Goal: Transaction & Acquisition: Purchase product/service

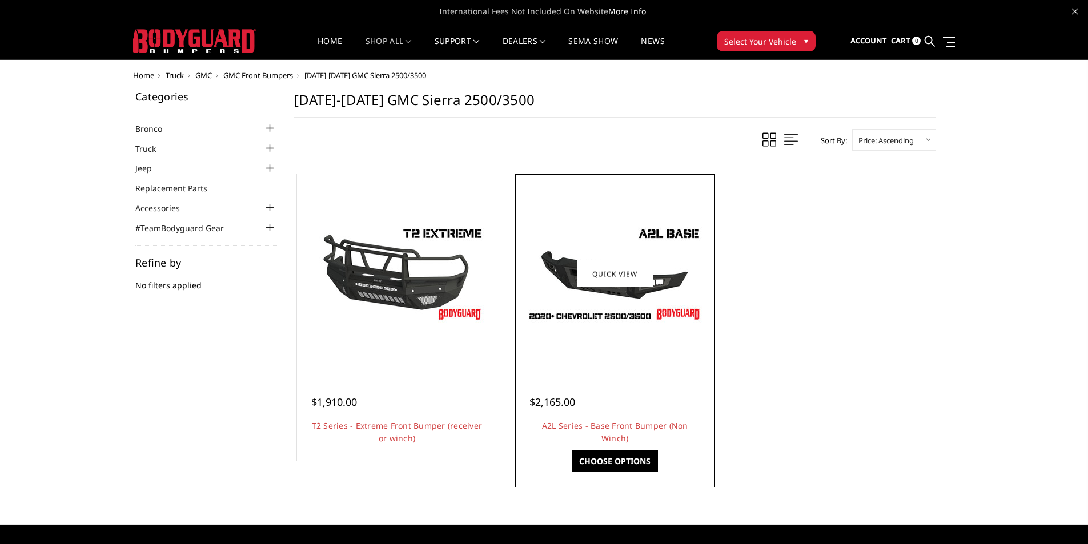
click at [591, 333] on div at bounding box center [615, 274] width 194 height 194
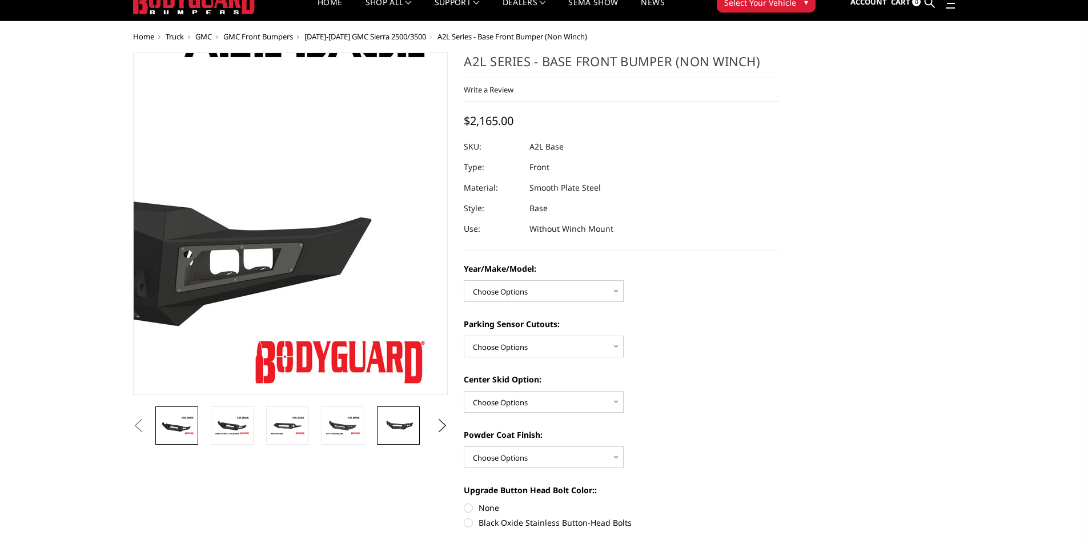
scroll to position [57, 0]
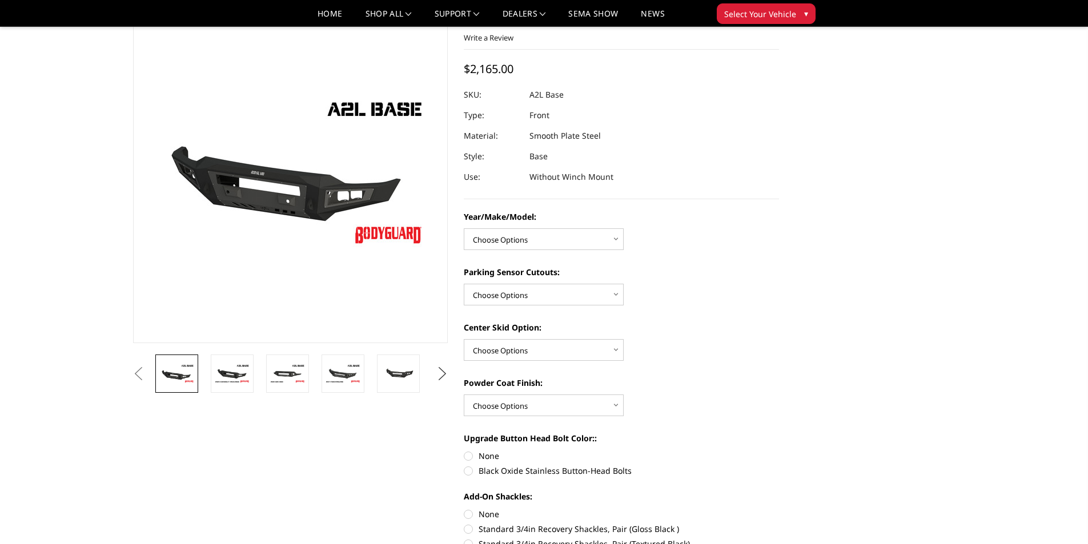
click at [442, 373] on button "Next" at bounding box center [441, 373] width 17 height 17
click at [337, 372] on img at bounding box center [343, 373] width 36 height 24
